Goal: Task Accomplishment & Management: Use online tool/utility

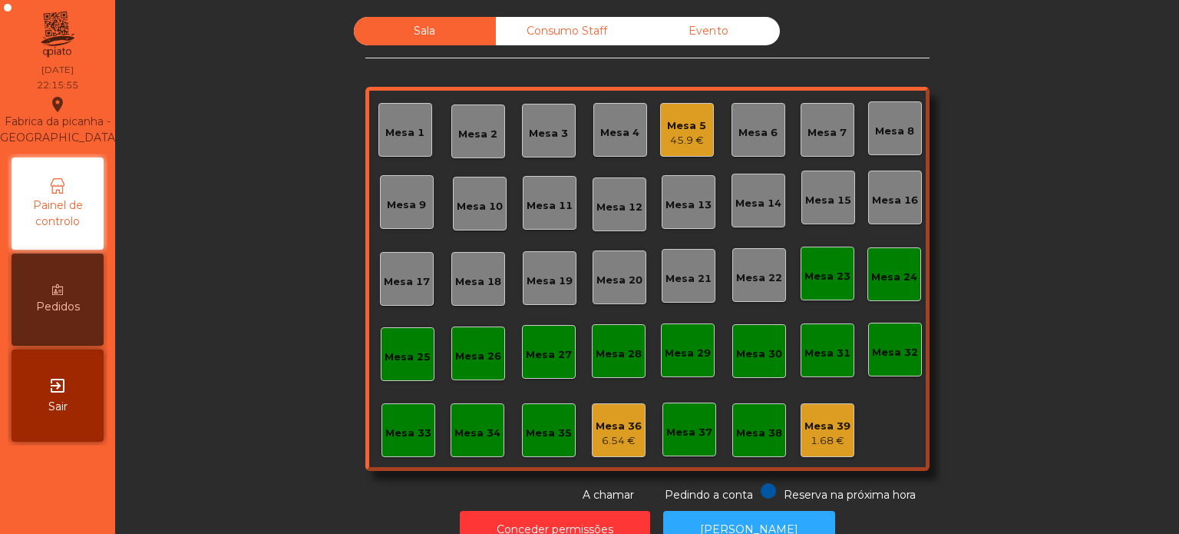
click at [809, 437] on div "1.68 €" at bounding box center [828, 440] width 46 height 15
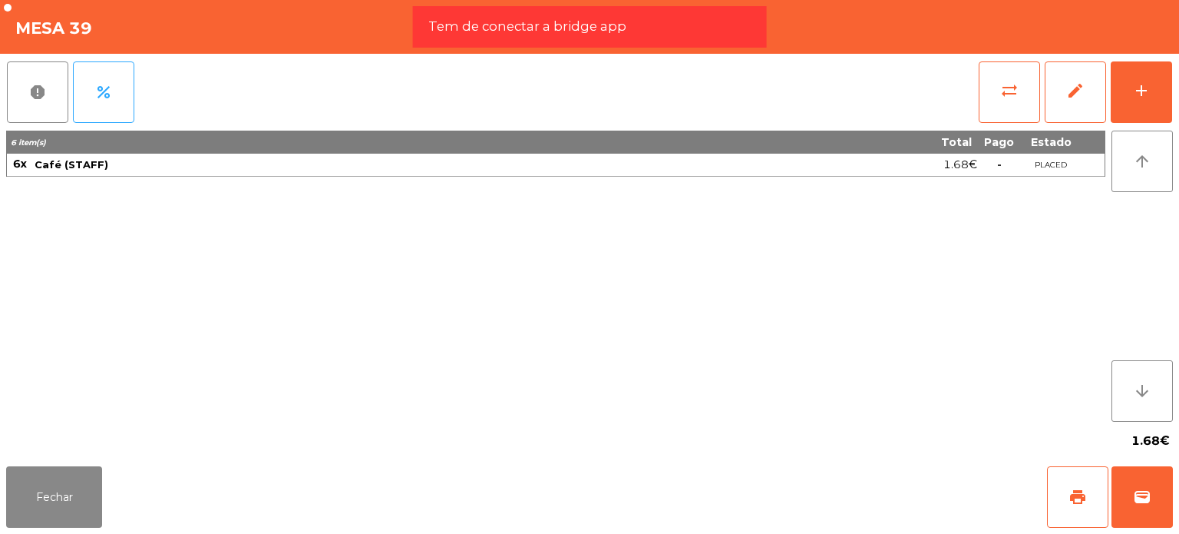
click at [117, 441] on div "1.68€" at bounding box center [589, 441] width 1167 height 38
click at [38, 480] on button "Fechar" at bounding box center [54, 496] width 96 height 61
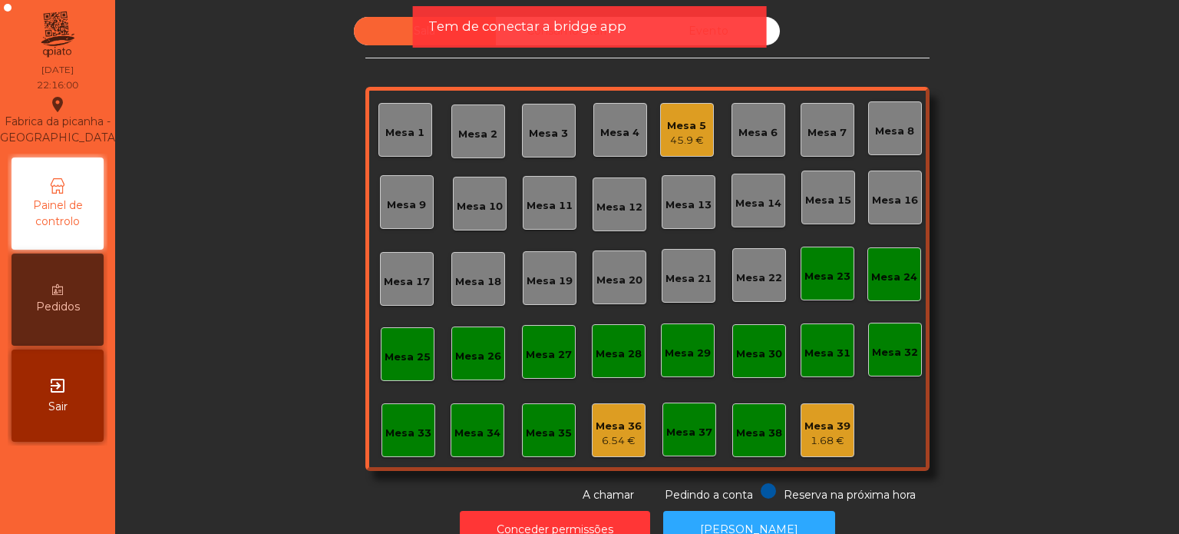
click at [632, 436] on div "6.54 €" at bounding box center [619, 440] width 46 height 15
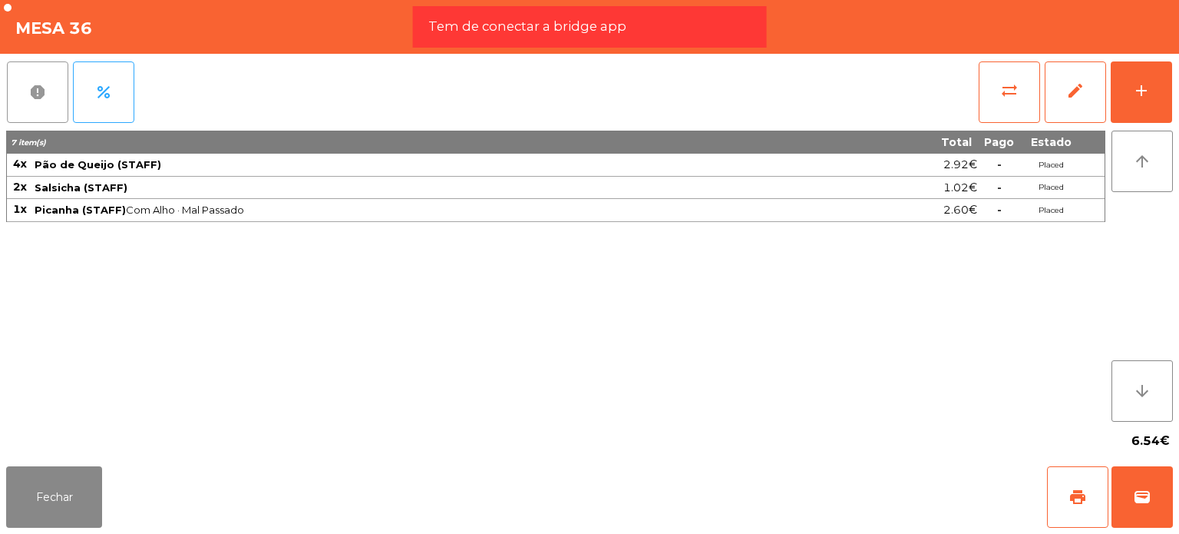
click at [60, 89] on button "report" at bounding box center [37, 91] width 61 height 61
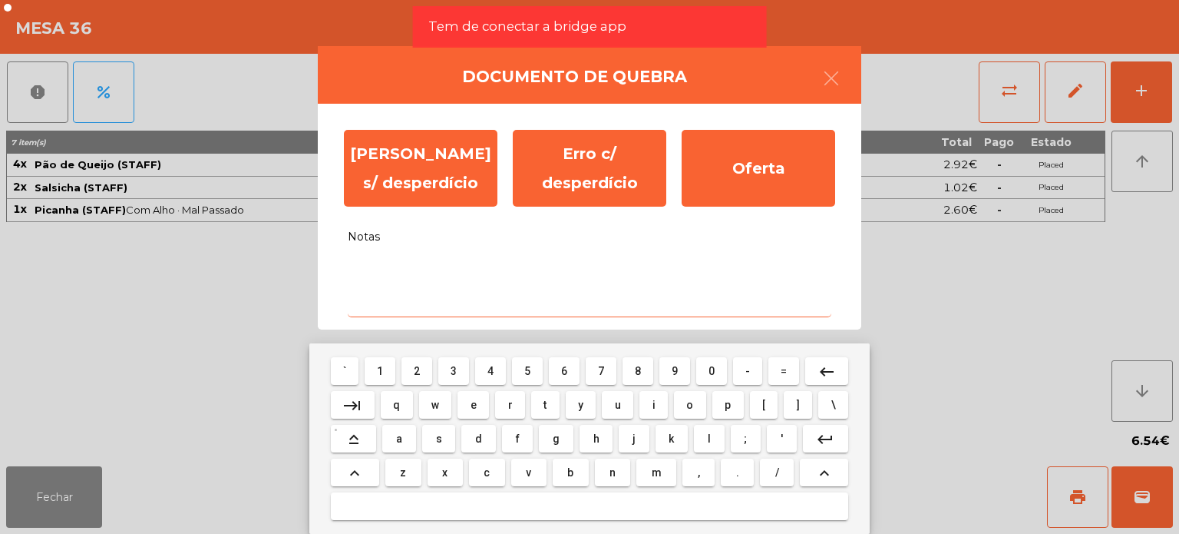
click at [480, 273] on textarea "Notas" at bounding box center [590, 285] width 484 height 64
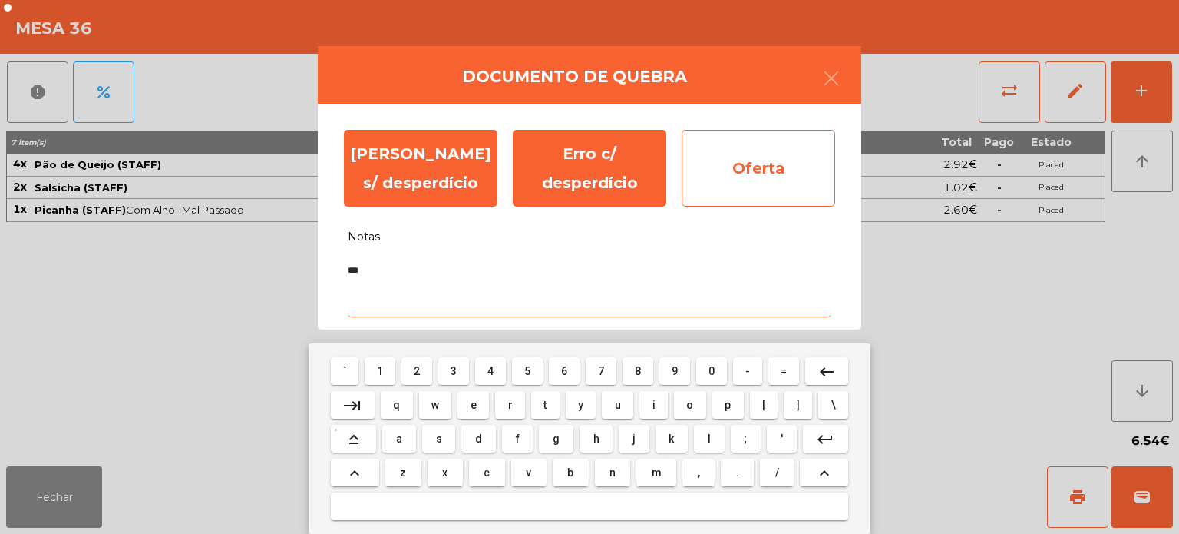
type textarea "***"
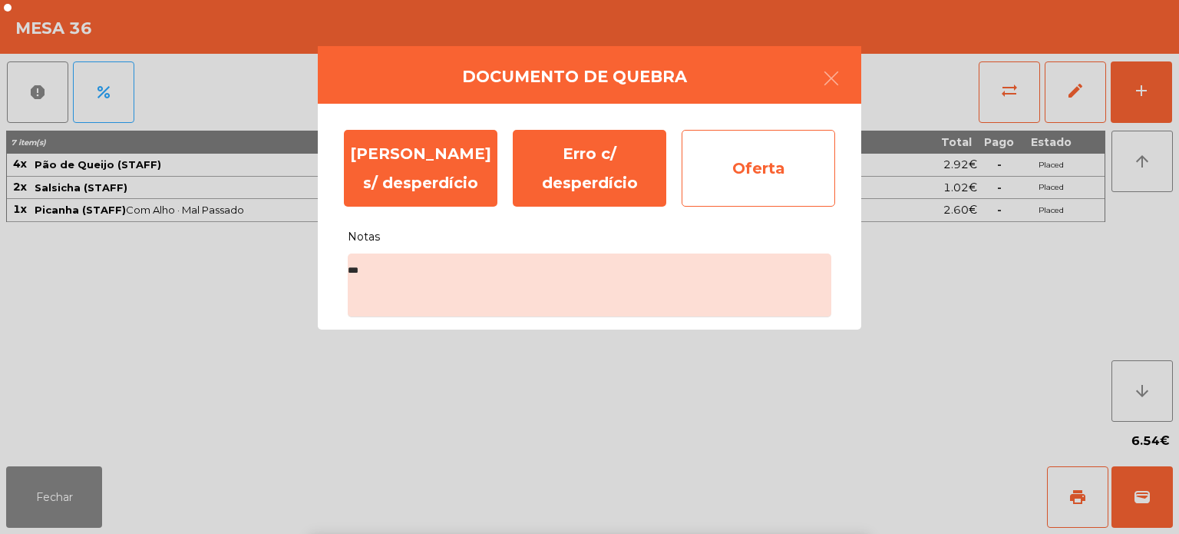
click at [699, 181] on div "Oferta" at bounding box center [759, 168] width 154 height 77
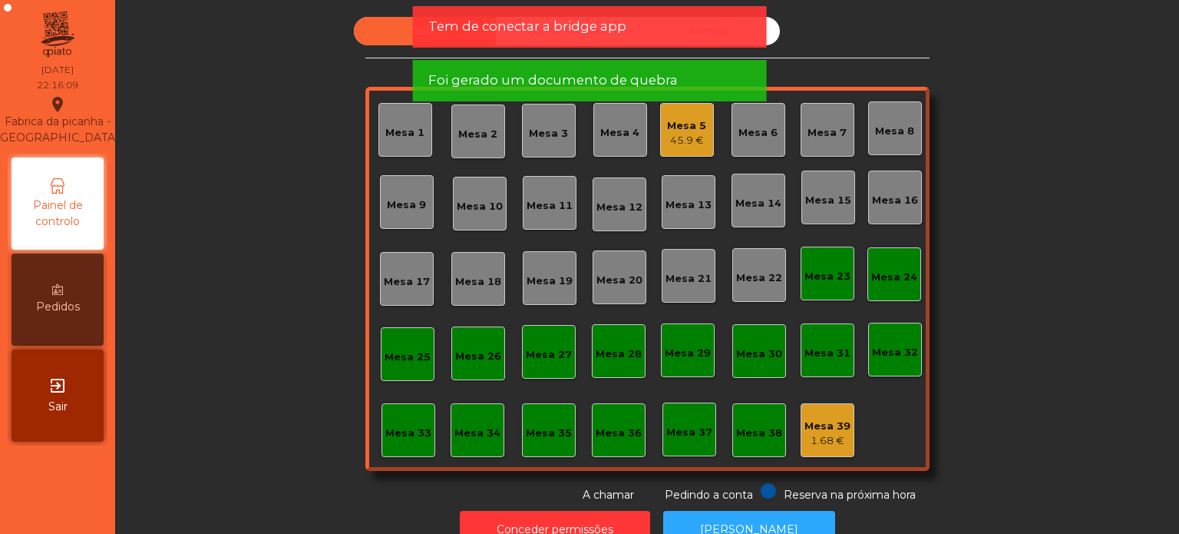
click at [806, 419] on div "Mesa 39" at bounding box center [828, 425] width 46 height 15
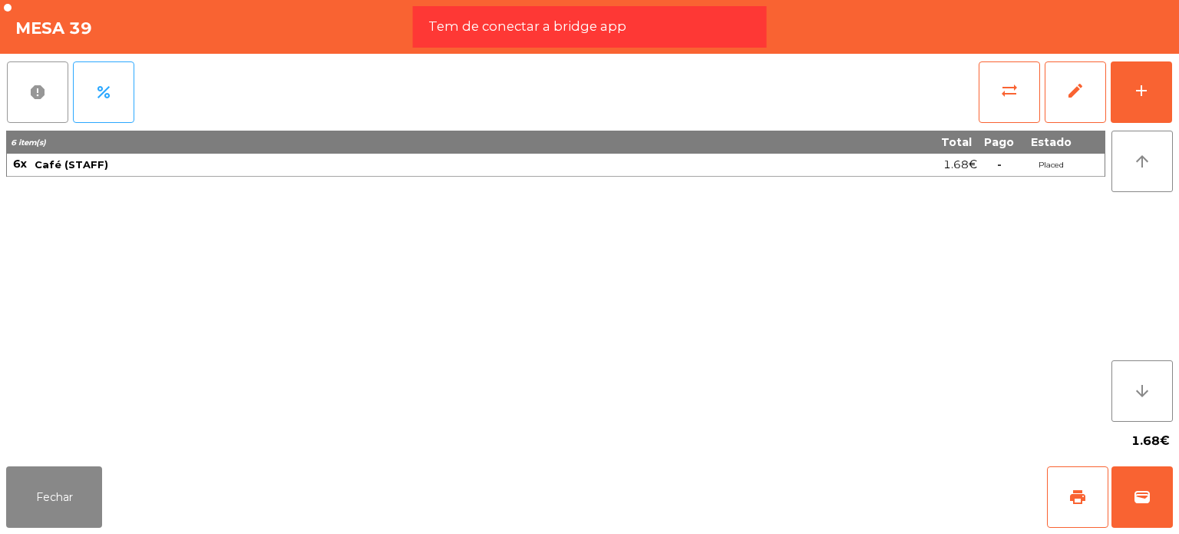
click at [42, 94] on span "report" at bounding box center [37, 92] width 18 height 18
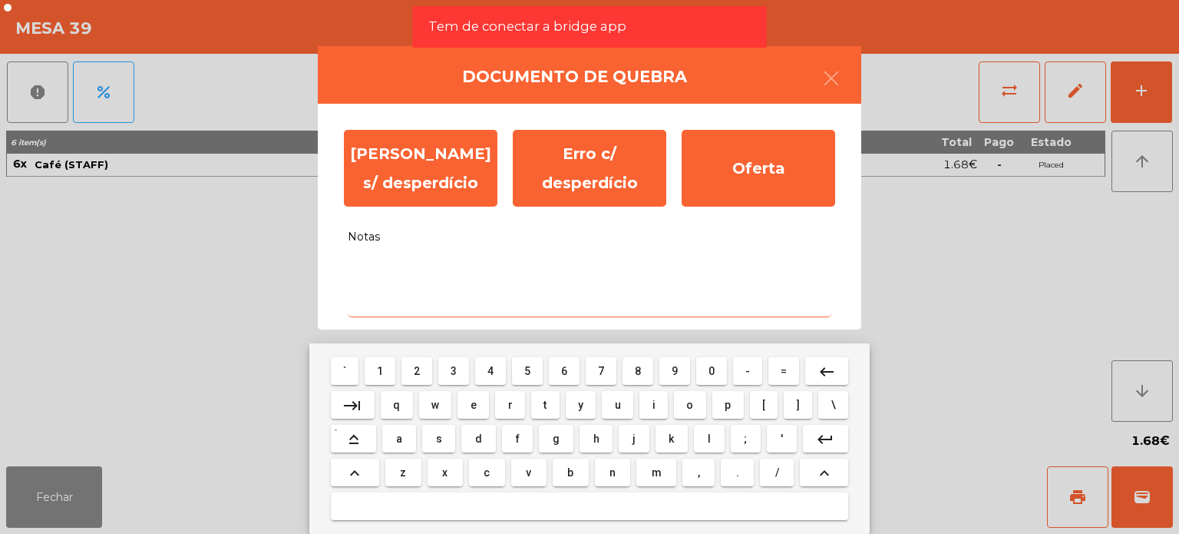
click at [404, 263] on textarea "Notas" at bounding box center [590, 285] width 484 height 64
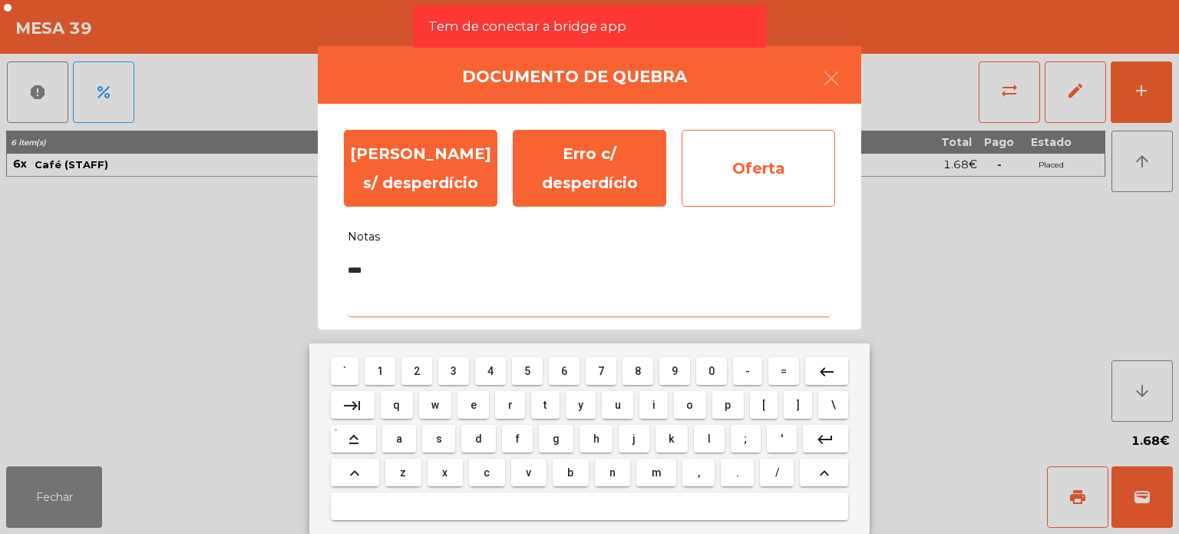
type textarea "****"
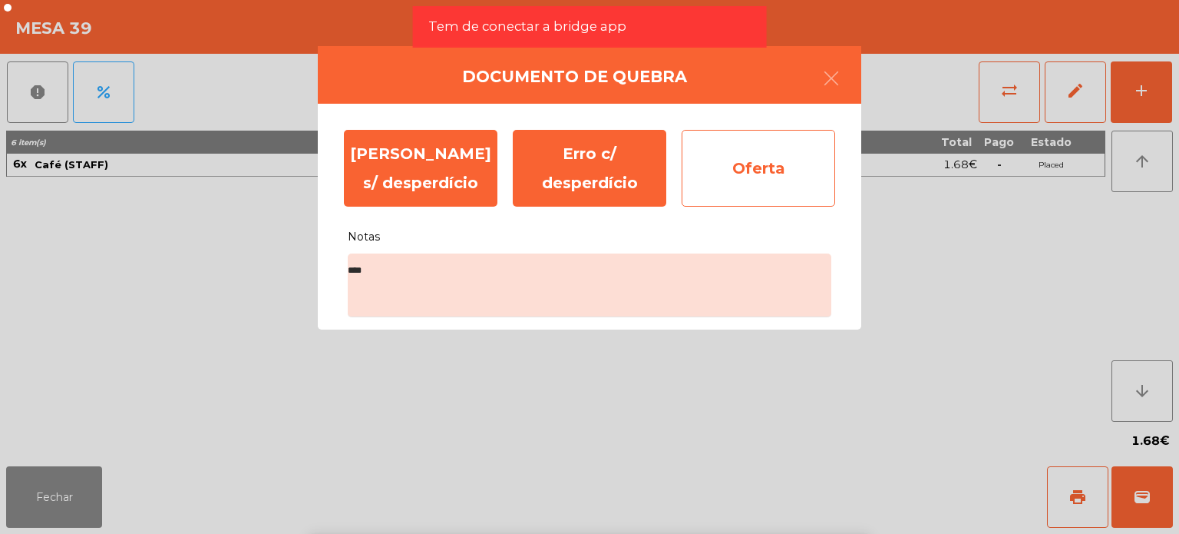
click at [748, 196] on div "Oferta" at bounding box center [759, 168] width 154 height 77
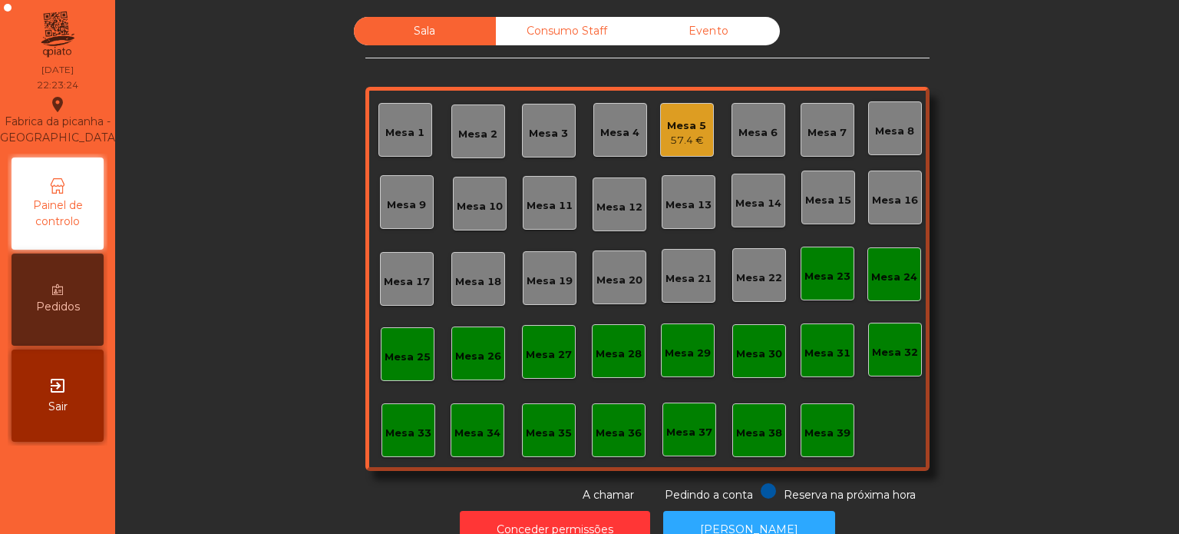
click at [575, 18] on div "Consumo Staff" at bounding box center [567, 31] width 142 height 28
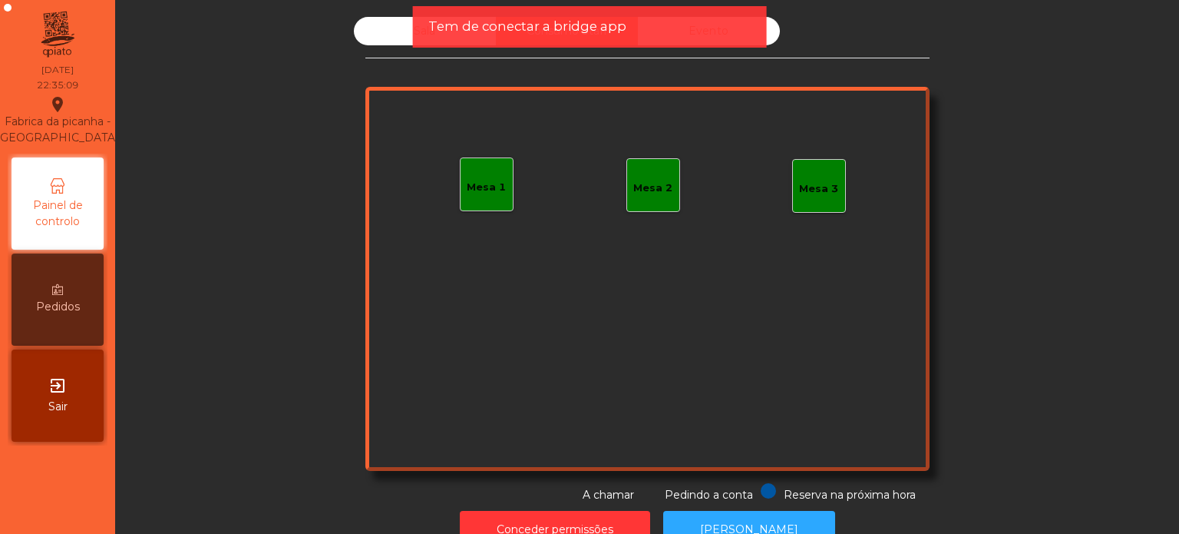
click at [410, 33] on div "Sala" at bounding box center [425, 31] width 142 height 28
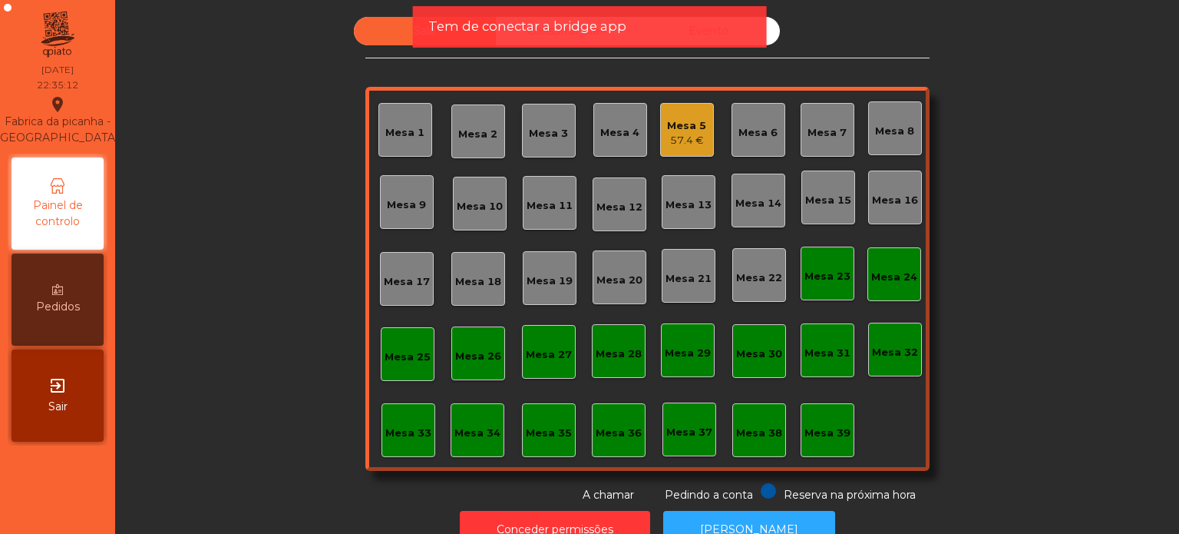
click at [396, 269] on div "Mesa 17" at bounding box center [407, 278] width 46 height 21
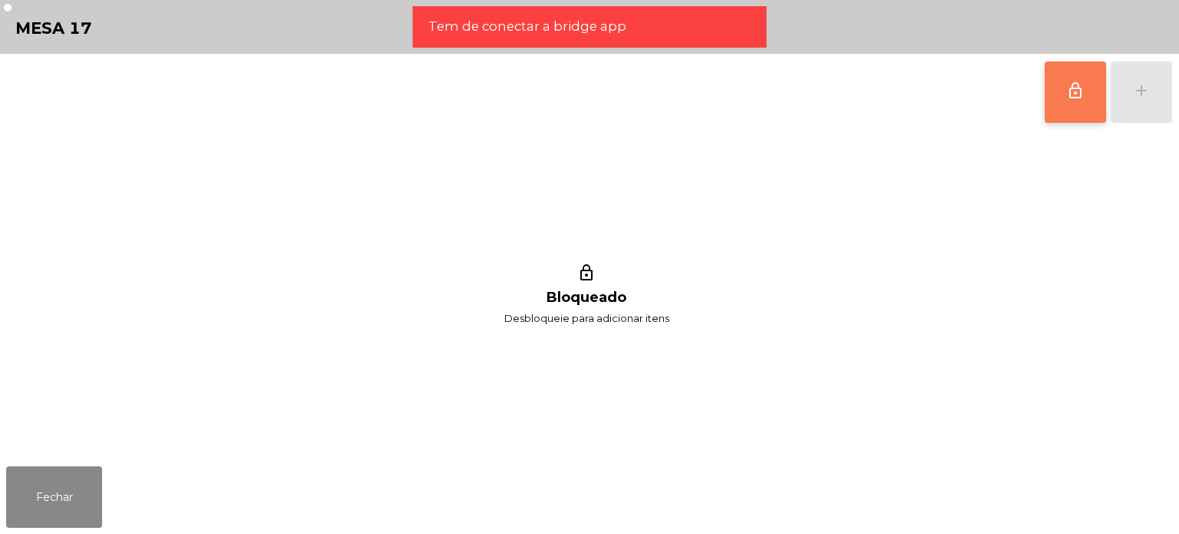
click at [1076, 104] on button "lock_outline" at bounding box center [1075, 91] width 61 height 61
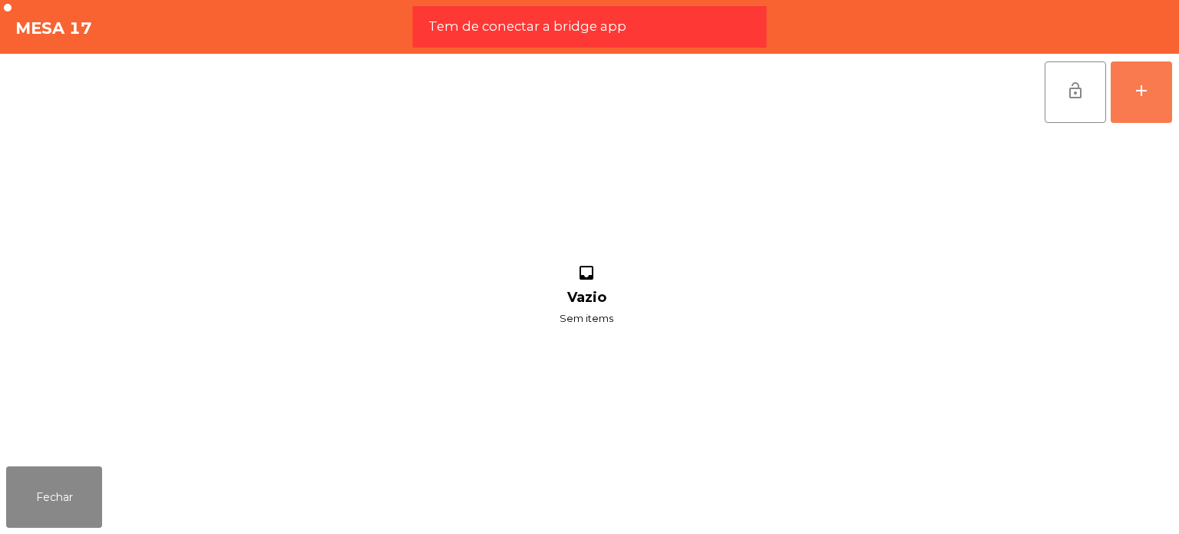
click at [1156, 82] on button "add" at bounding box center [1141, 91] width 61 height 61
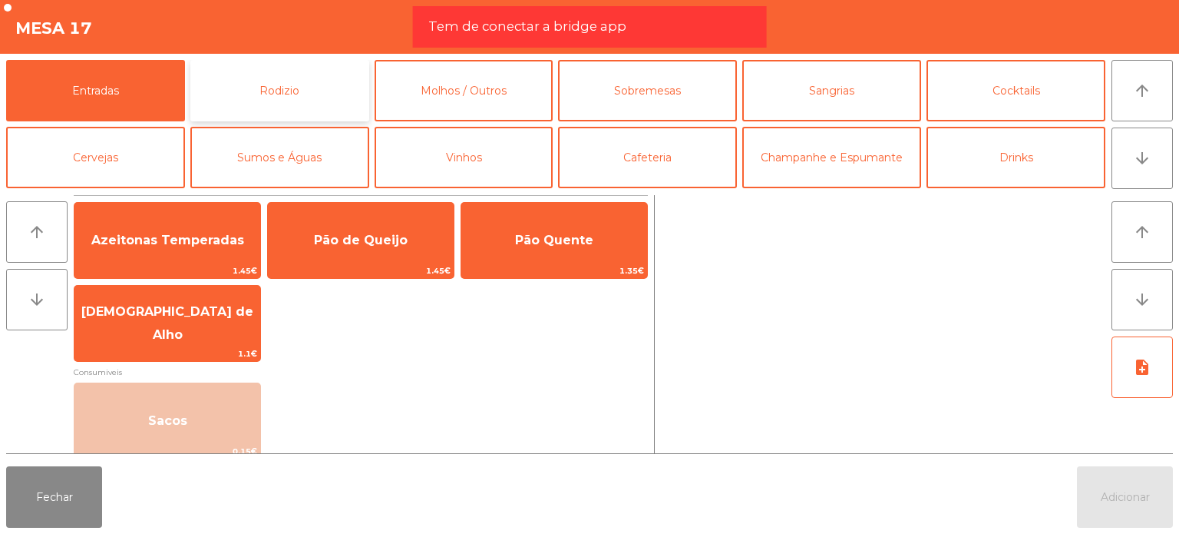
click at [215, 89] on button "Rodizio" at bounding box center [279, 90] width 179 height 61
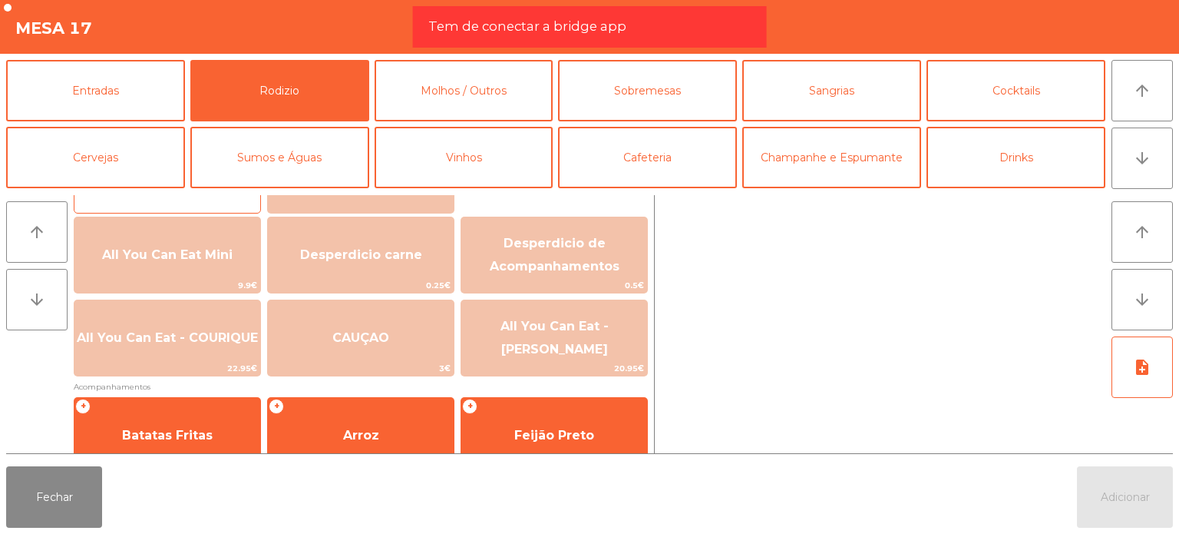
scroll to position [167, 0]
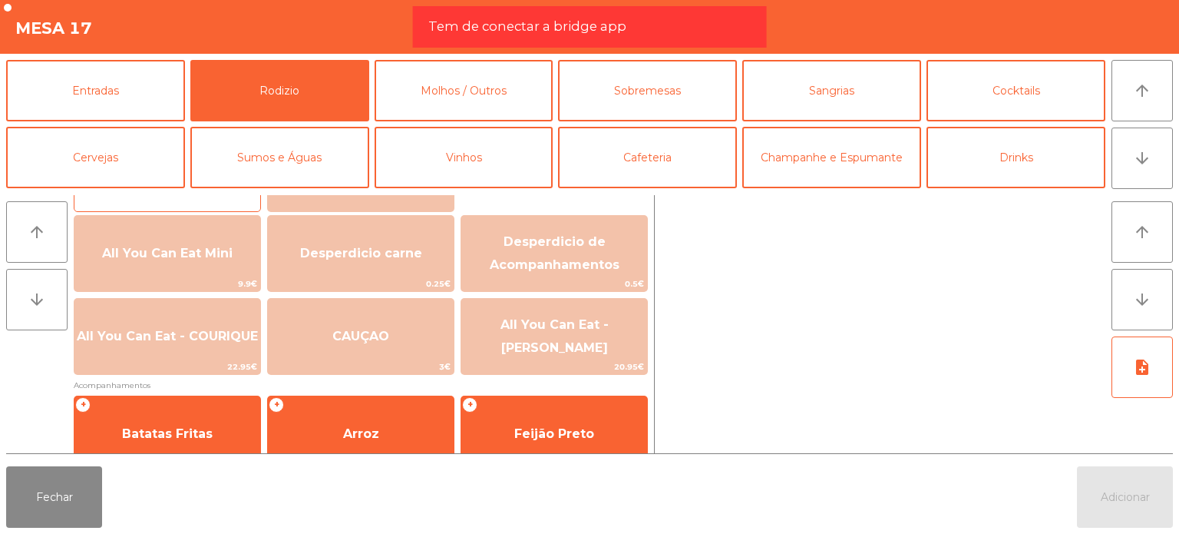
click at [237, 327] on span "All You Can Eat - COURIQUE" at bounding box center [167, 336] width 186 height 41
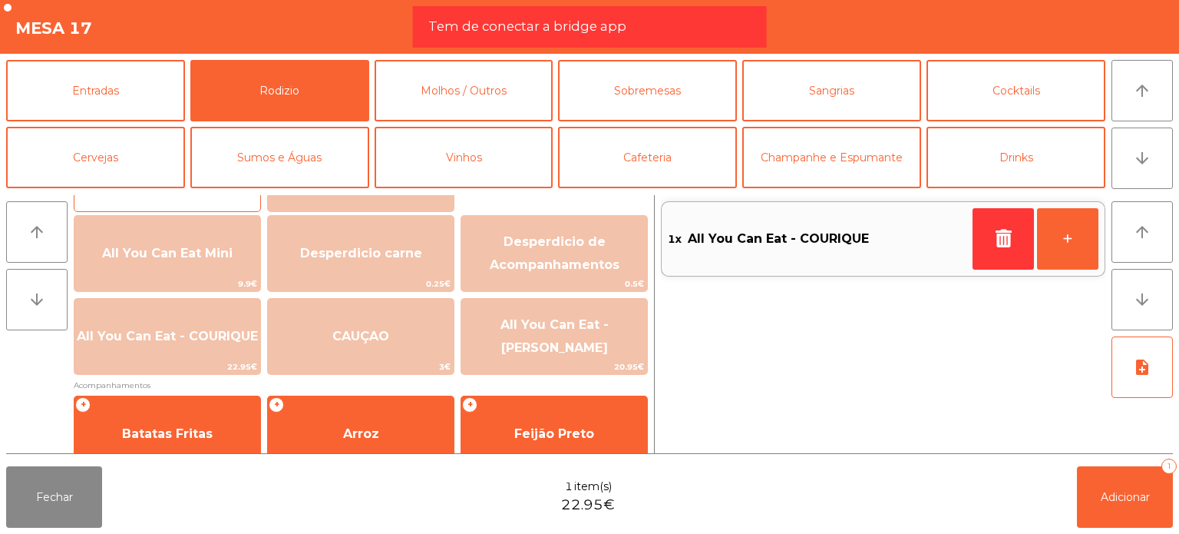
click at [237, 327] on span "All You Can Eat - COURIQUE" at bounding box center [167, 336] width 186 height 41
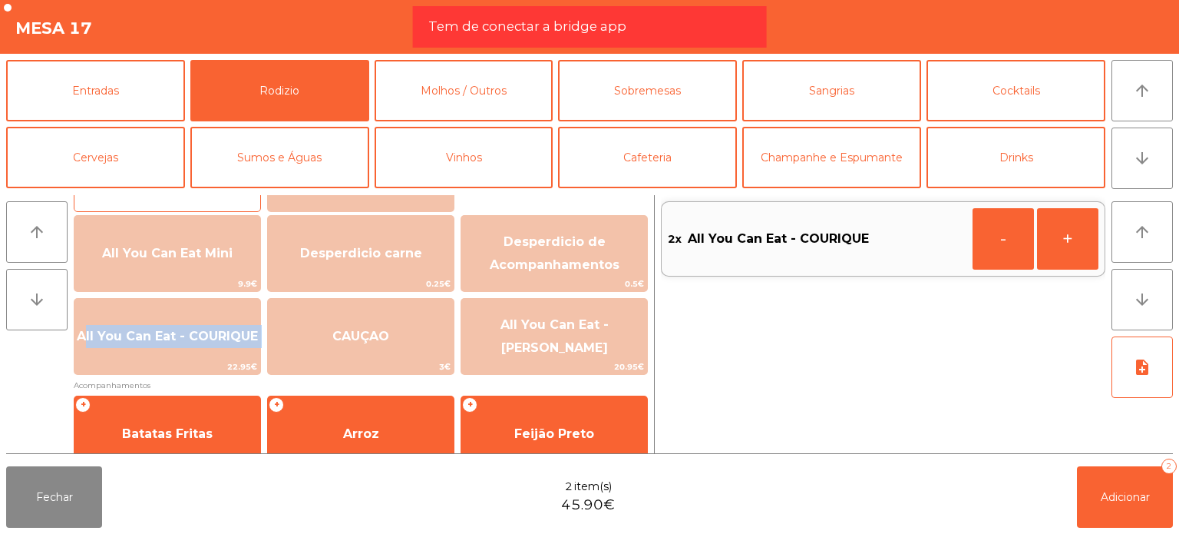
click at [237, 327] on span "All You Can Eat - COURIQUE" at bounding box center [167, 336] width 186 height 41
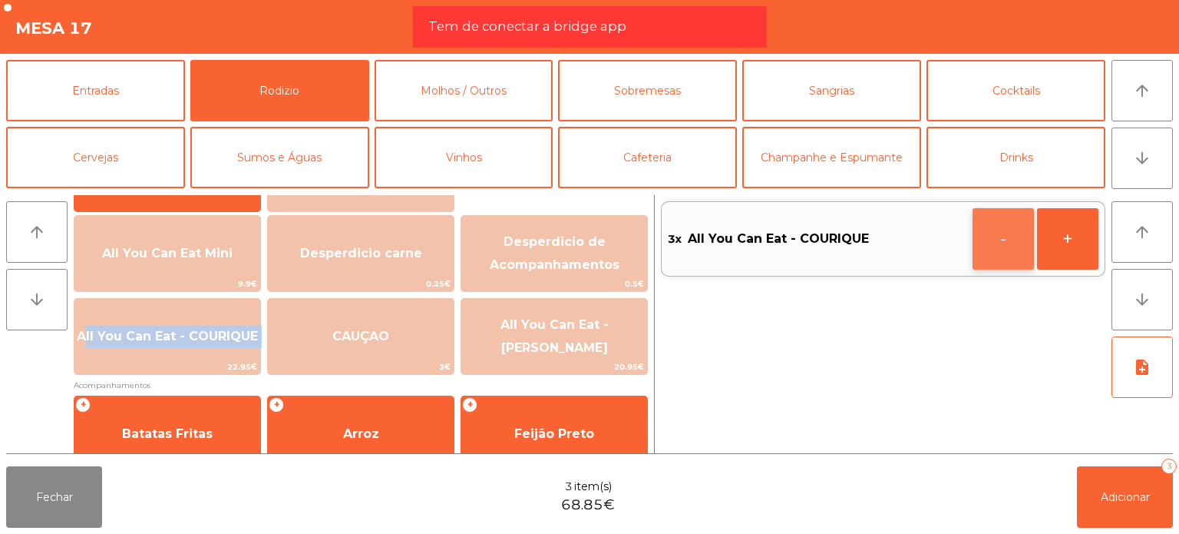
click at [1016, 248] on button "-" at bounding box center [1003, 238] width 61 height 61
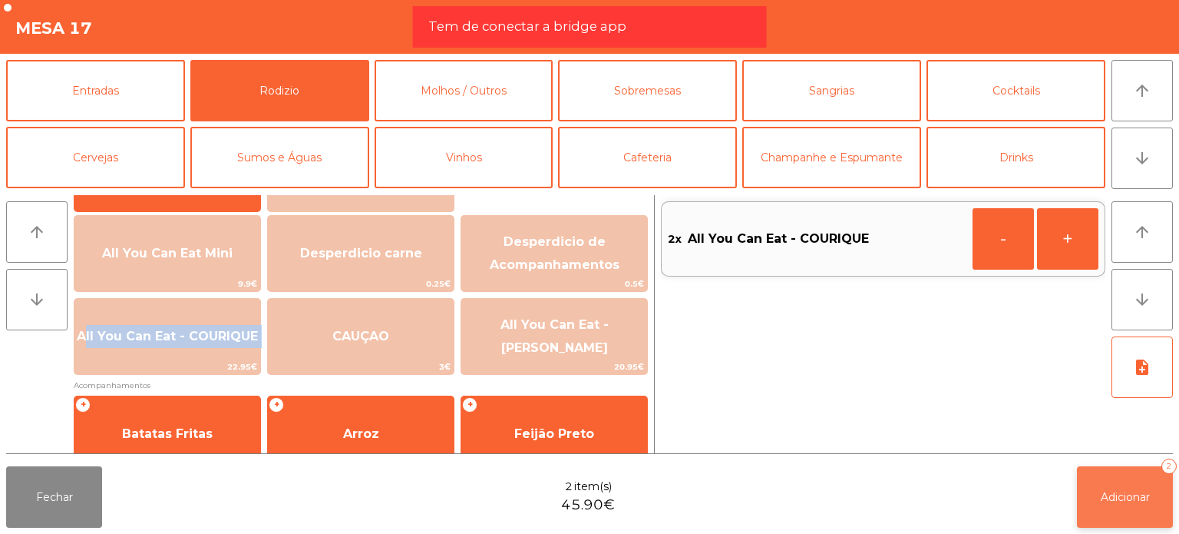
click at [1129, 491] on span "Adicionar" at bounding box center [1125, 497] width 49 height 14
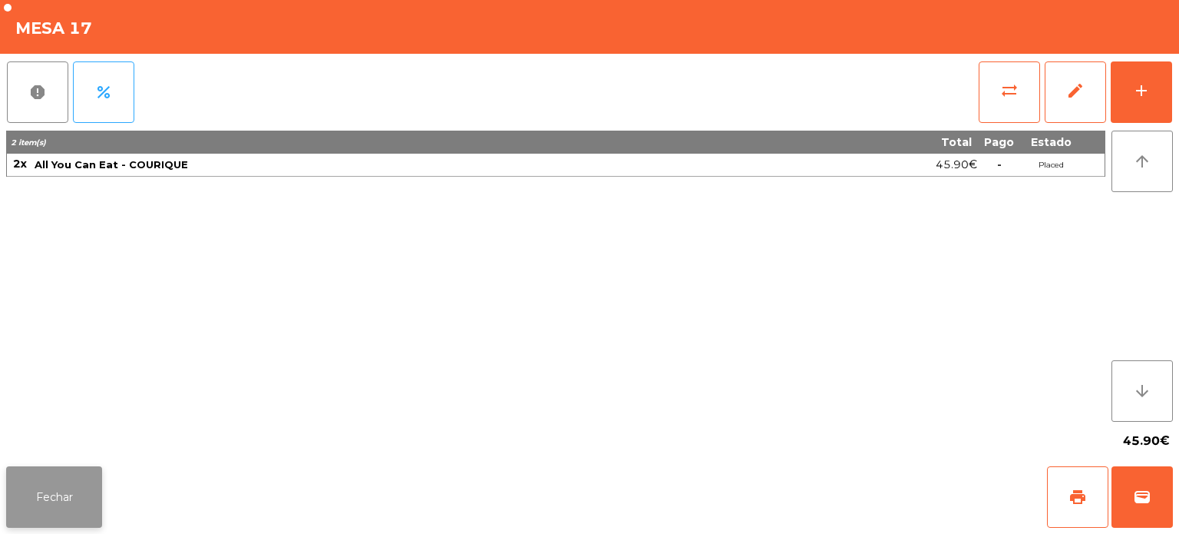
click at [64, 500] on button "Fechar" at bounding box center [54, 496] width 96 height 61
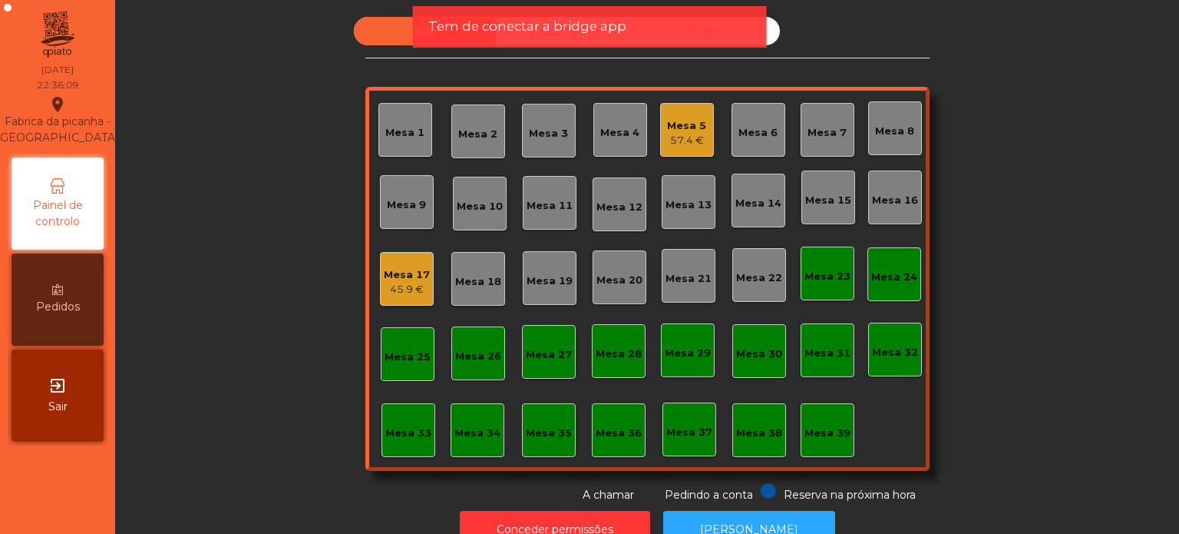
click at [479, 9] on div "Tem de conectar a bridge app" at bounding box center [590, 26] width 354 height 41
click at [455, 23] on span "Tem de conectar a bridge app" at bounding box center [527, 26] width 198 height 19
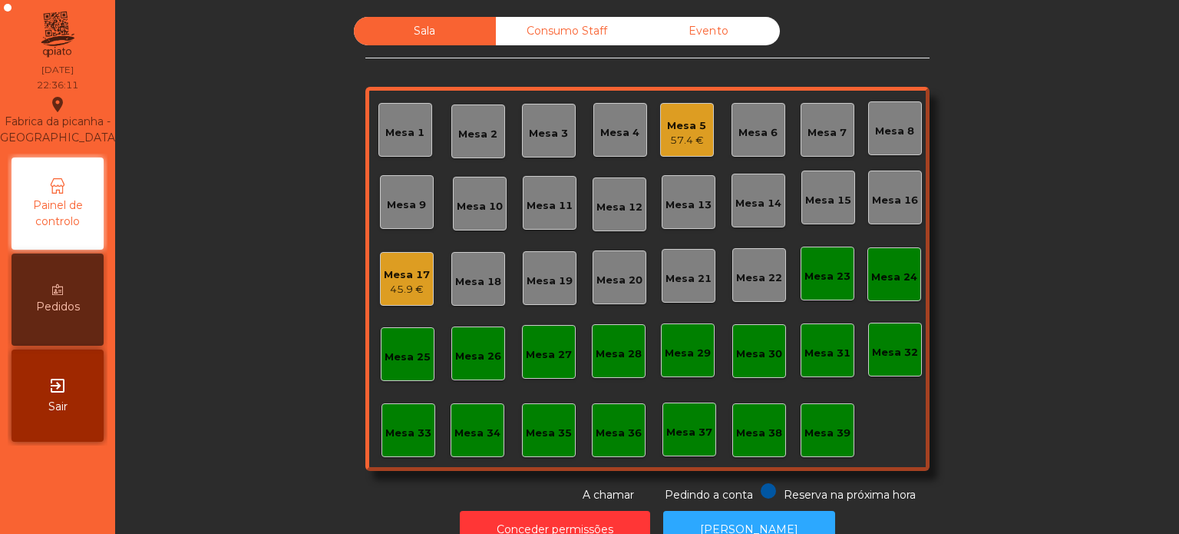
click at [539, 13] on div "Sala Consumo Staff Evento Mesa 1 [GEOGRAPHIC_DATA] 3 Mesa 4 Mesa 5 57.4 € [GEOG…" at bounding box center [647, 282] width 1046 height 547
click at [549, 26] on div "Consumo Staff" at bounding box center [567, 31] width 142 height 28
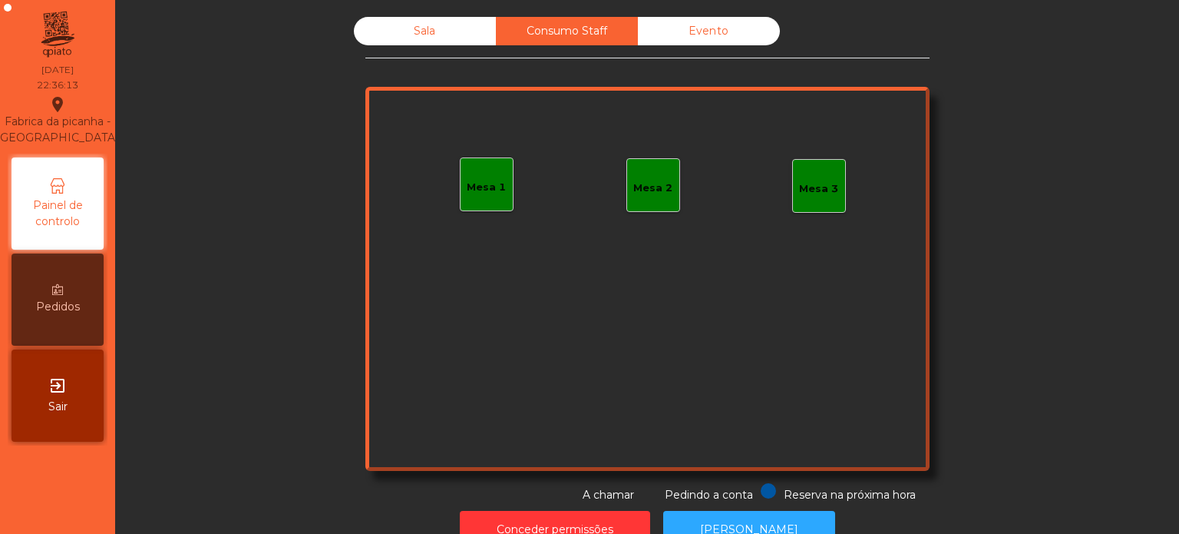
click at [676, 21] on div "Evento" at bounding box center [709, 31] width 142 height 28
